Goal: Transaction & Acquisition: Register for event/course

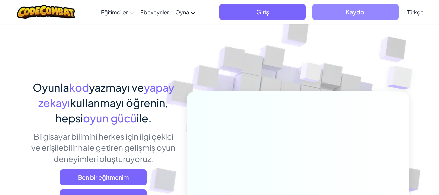
drag, startPoint x: 368, startPoint y: 15, endPoint x: 356, endPoint y: 7, distance: 14.6
click at [356, 7] on span "Kaydol" at bounding box center [356, 12] width 86 height 16
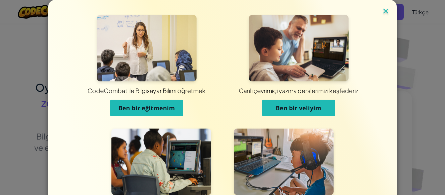
click at [381, 10] on img at bounding box center [385, 12] width 9 height 10
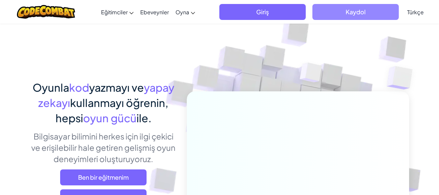
click at [374, 14] on span "Kaydol" at bounding box center [356, 12] width 86 height 16
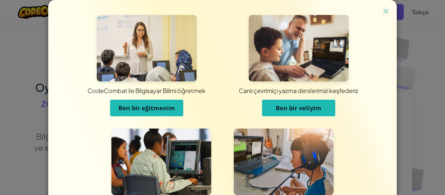
scroll to position [68, 0]
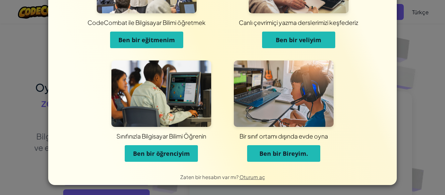
click at [306, 89] on img at bounding box center [284, 94] width 100 height 67
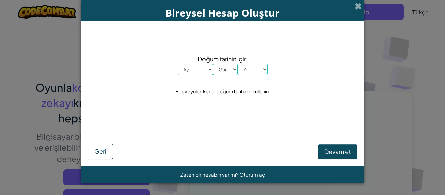
click at [306, 89] on div "Doğum tarihini gir: Ay [PERSON_NAME] Şubat Mart Nisan Mayıs Haziran Temmuz Ağus…" at bounding box center [222, 75] width 269 height 96
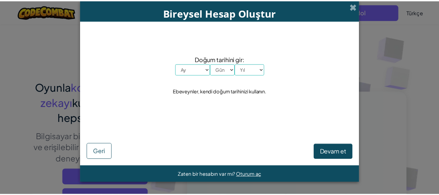
scroll to position [0, 0]
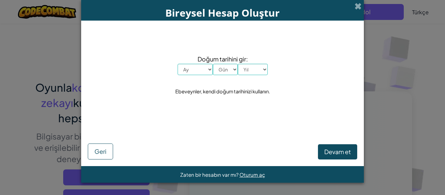
click at [306, 88] on div "Doğum tarihini gir: Ay [PERSON_NAME] Şubat Mart Nisan Mayıs Haziran Temmuz Ağus…" at bounding box center [222, 75] width 269 height 96
click at [306, 89] on div "Doğum tarihini gir: Ay [PERSON_NAME] Şubat Mart Nisan Mayıs Haziran Temmuz Ağus…" at bounding box center [222, 75] width 269 height 96
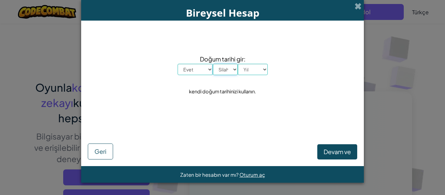
click at [220, 72] on select "Silah 1 2 3 4 5 6 7 8 9 10 11 12 13 14 15 16 17 18 19 20 21 22 23 24 25 26 27 2…" at bounding box center [225, 69] width 25 height 11
drag, startPoint x: 228, startPoint y: 71, endPoint x: 223, endPoint y: 71, distance: 5.3
click at [223, 71] on select "Silah 1 2 3 4 5 6 7 8 9 10 11 12 13 14 15 16 17 18 19 20 21 22 23 24 25 26 27 2…" at bounding box center [225, 69] width 25 height 11
drag, startPoint x: 222, startPoint y: 69, endPoint x: 206, endPoint y: 64, distance: 17.7
click at [211, 68] on div "[PERSON_NAME] [PERSON_NAME] Şubat Mart Nisan Mayıs Haziran Temmuz Ağustos Eylül…" at bounding box center [223, 69] width 90 height 11
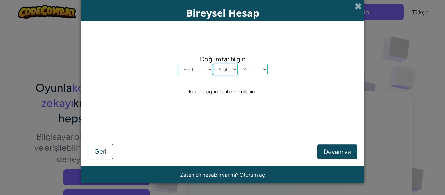
select select "3"
click at [213, 64] on select "Silah 1 2 3 4 5 6 7 8 9 10 11 12 13 14 15 16 17 18 19 20 21 22 23 24 25 26 27 2…" at bounding box center [225, 69] width 25 height 11
click at [357, 3] on span at bounding box center [357, 6] width 7 height 7
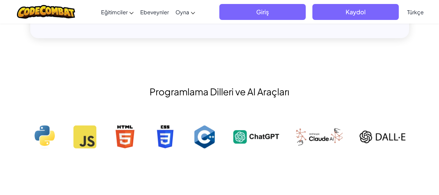
scroll to position [565, 0]
